Goal: Information Seeking & Learning: Learn about a topic

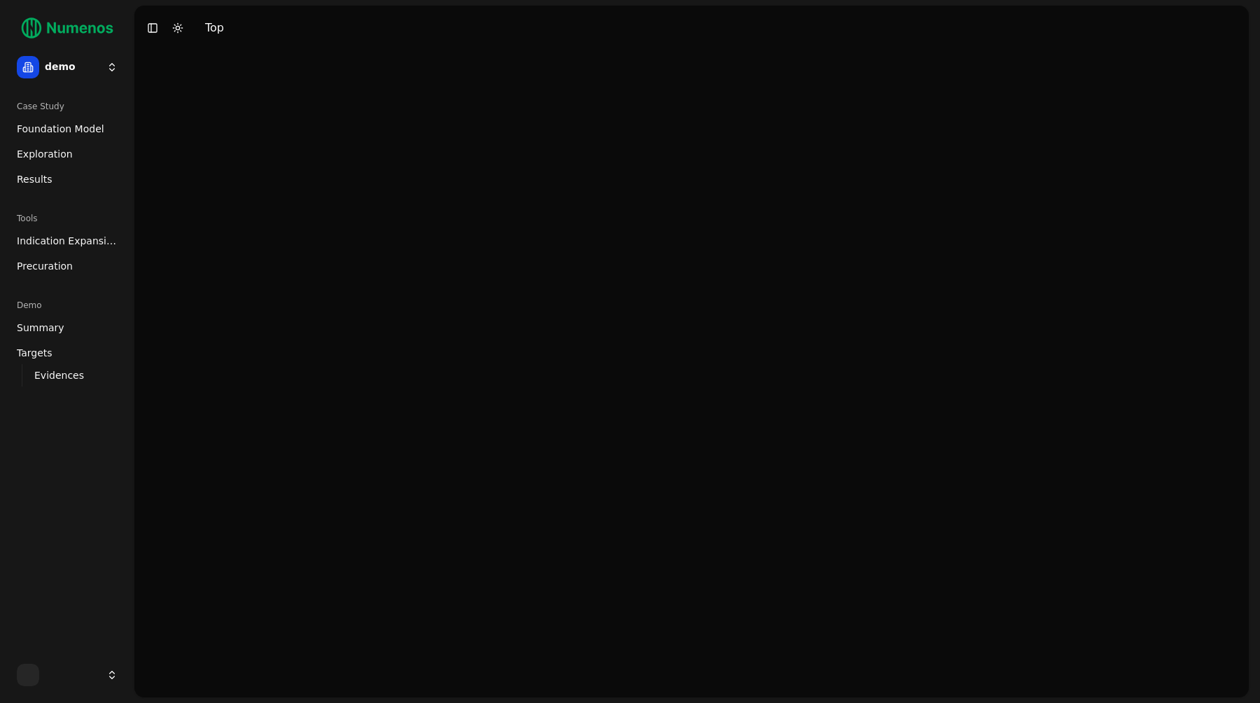
click at [100, 61] on html "demo Case Study Foundation Model Exploration Results Tools Indication Expansion…" at bounding box center [630, 351] width 1260 height 703
click at [161, 167] on div "mtap" at bounding box center [205, 156] width 150 height 28
click at [61, 134] on span "Foundation Model" at bounding box center [61, 129] width 88 height 14
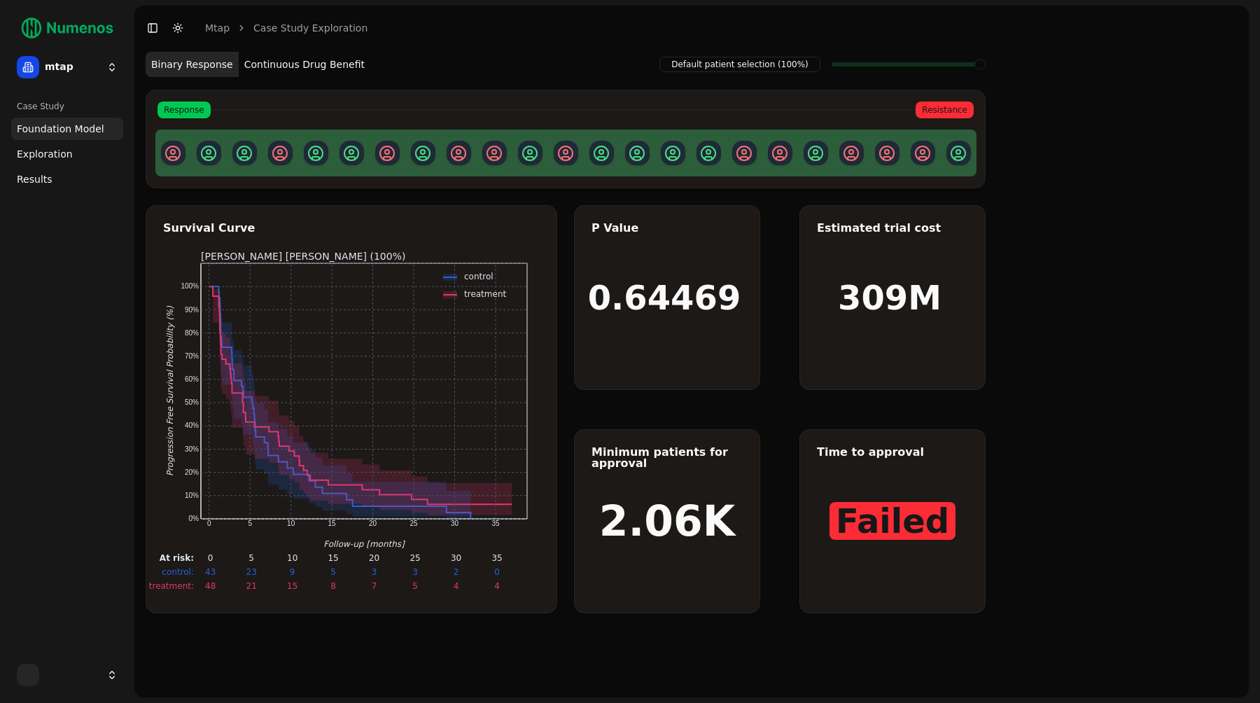
click at [349, 54] on button "Continuous Drug Benefit" at bounding box center [305, 64] width 132 height 25
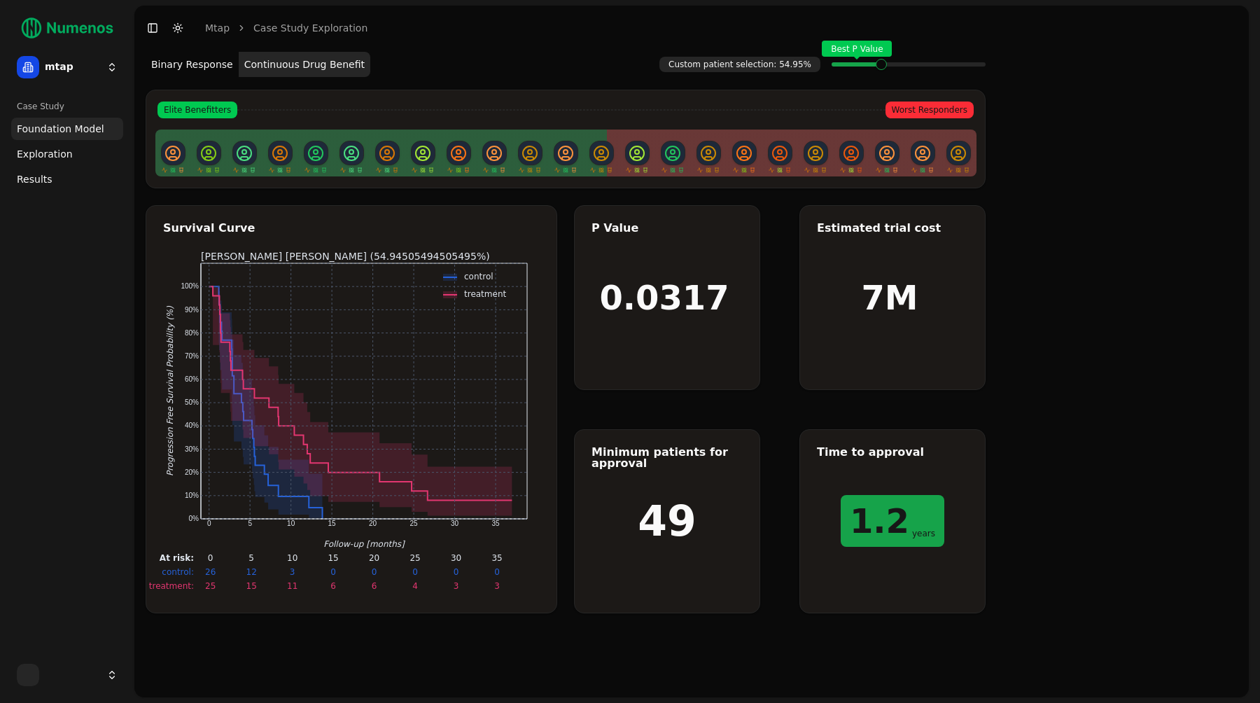
click at [953, 62] on span at bounding box center [958, 65] width 11 height 6
click at [79, 342] on div "Case Study Foundation Model Exploration Results" at bounding box center [67, 371] width 123 height 563
click at [68, 157] on link "Exploration" at bounding box center [67, 154] width 112 height 22
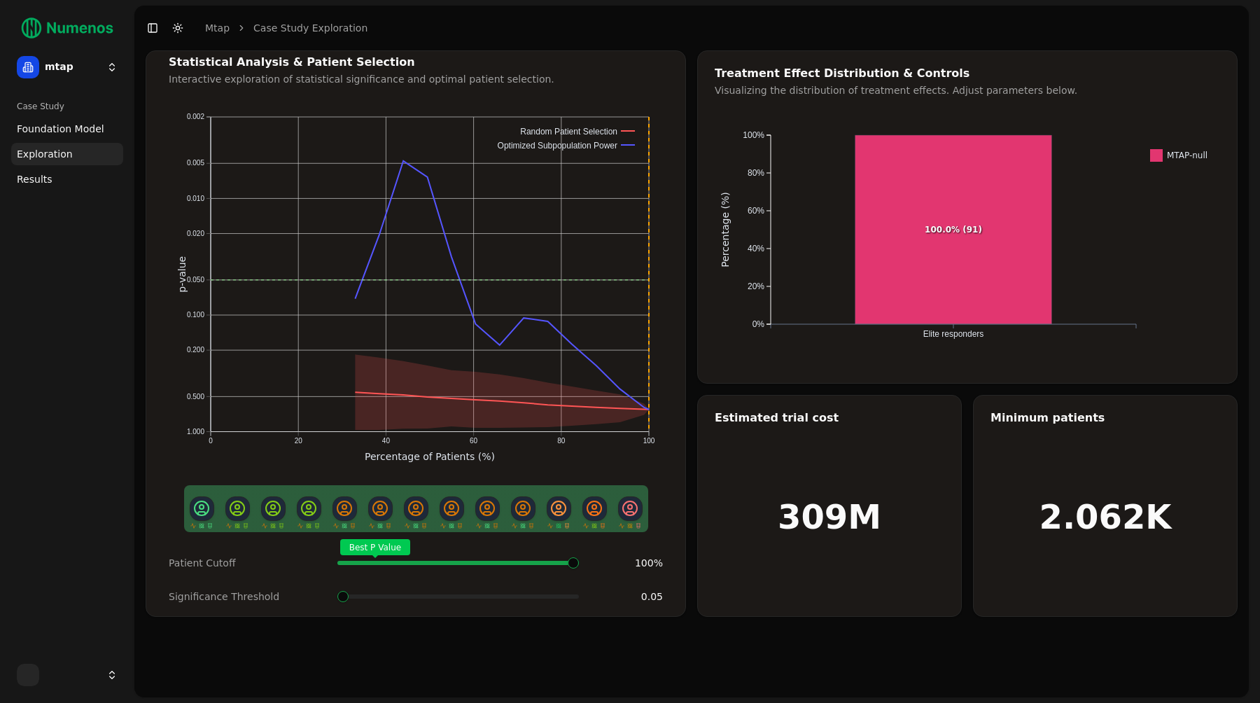
click at [67, 219] on div "Case Study Foundation Model Exploration Results" at bounding box center [67, 371] width 123 height 563
click at [442, 562] on span at bounding box center [450, 563] width 18 height 6
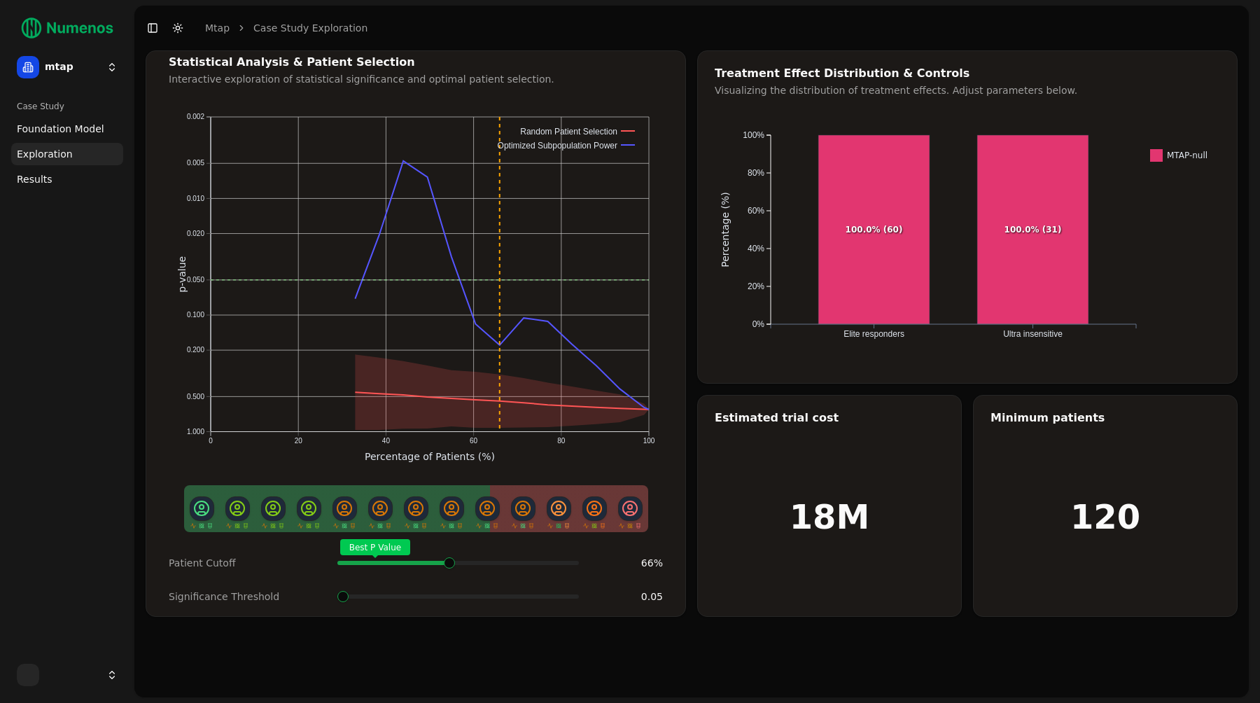
click at [403, 566] on div "Best P Value" at bounding box center [459, 563] width 242 height 28
click at [405, 571] on div "Best P Value" at bounding box center [459, 563] width 242 height 28
click at [497, 565] on div "Best P Value" at bounding box center [459, 563] width 242 height 28
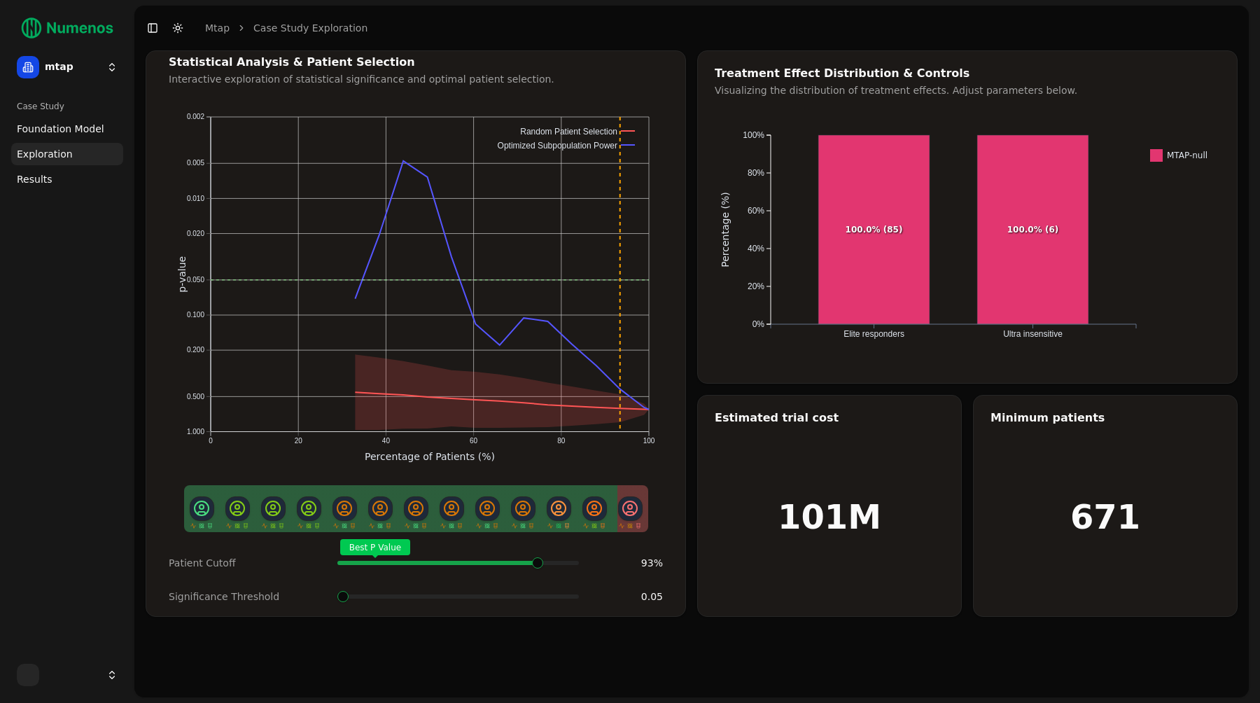
click at [540, 567] on div "Best P Value" at bounding box center [459, 563] width 242 height 28
click at [945, 284] on icon "100.0% (85) 100.0% (6) Elite responders Ultra insensitive 0% 20% 40% 60% 80% 10…" at bounding box center [968, 240] width 506 height 252
click at [885, 207] on rect at bounding box center [874, 229] width 111 height 189
click at [0, 0] on vercel-live-feedback at bounding box center [0, 0] width 0 height 0
